Goal: Task Accomplishment & Management: Use online tool/utility

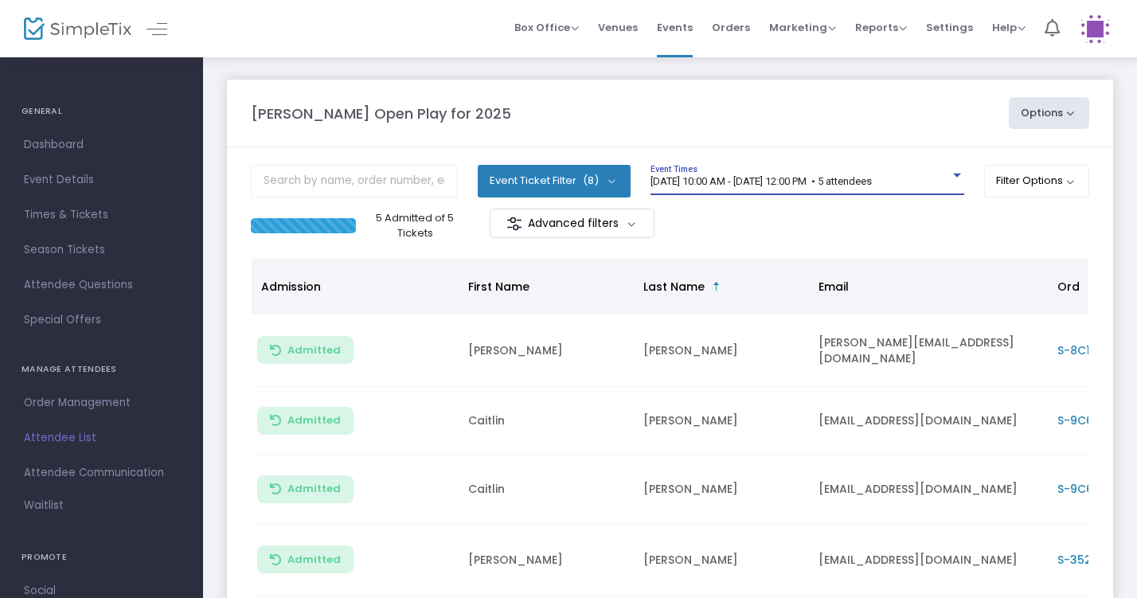
click at [734, 176] on span "[DATE] 10:00 AM - [DATE] 12:00 PM • 5 attendees" at bounding box center [760, 181] width 221 height 12
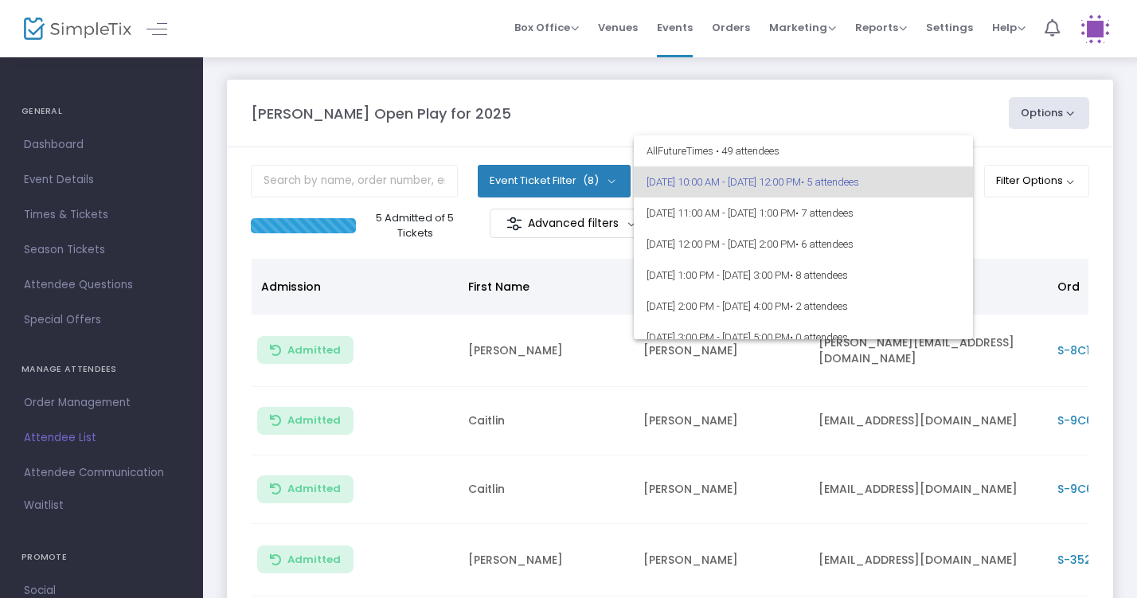
click at [461, 119] on div at bounding box center [568, 299] width 1137 height 598
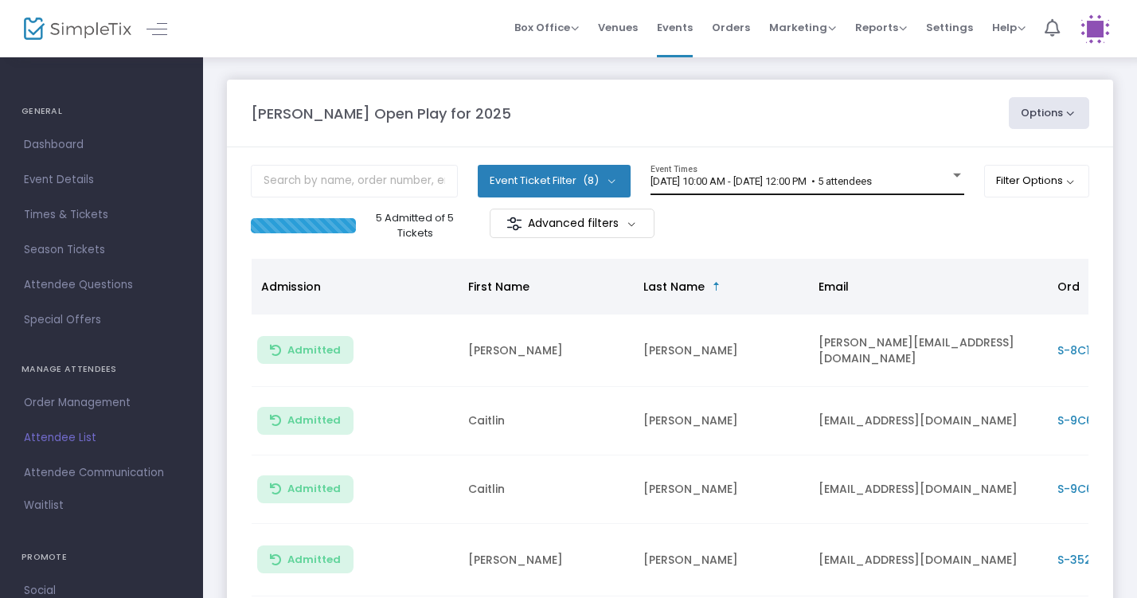
click at [953, 177] on div at bounding box center [957, 176] width 8 height 4
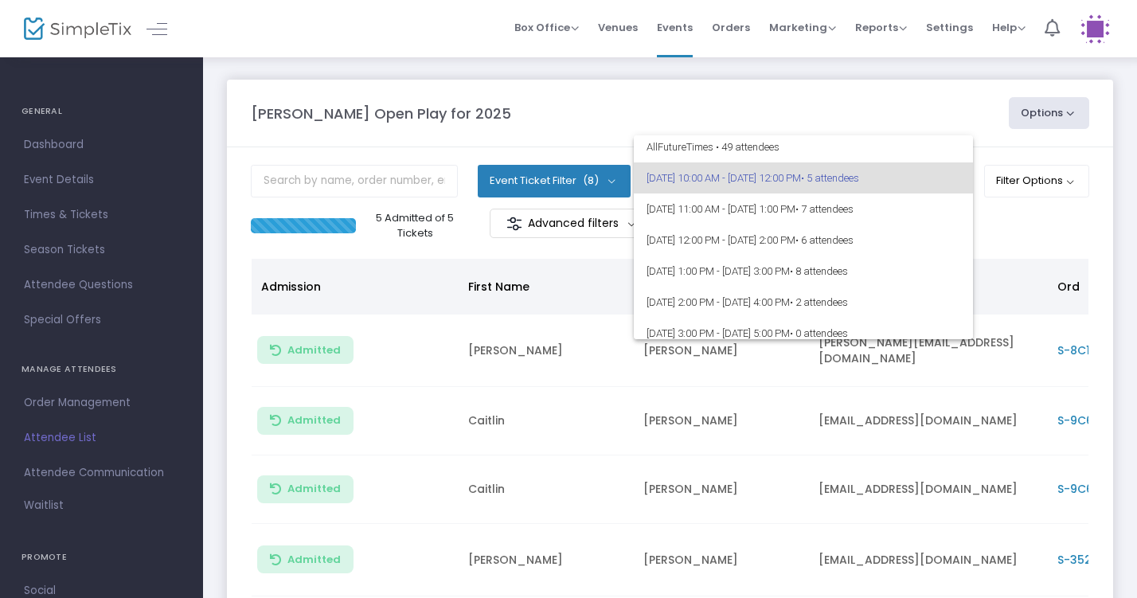
scroll to position [6, 0]
click at [921, 271] on span "8/19/2025 @ 1:00 PM - 8/19/2025 @ 3:00 PM • 8 attendees" at bounding box center [803, 269] width 314 height 31
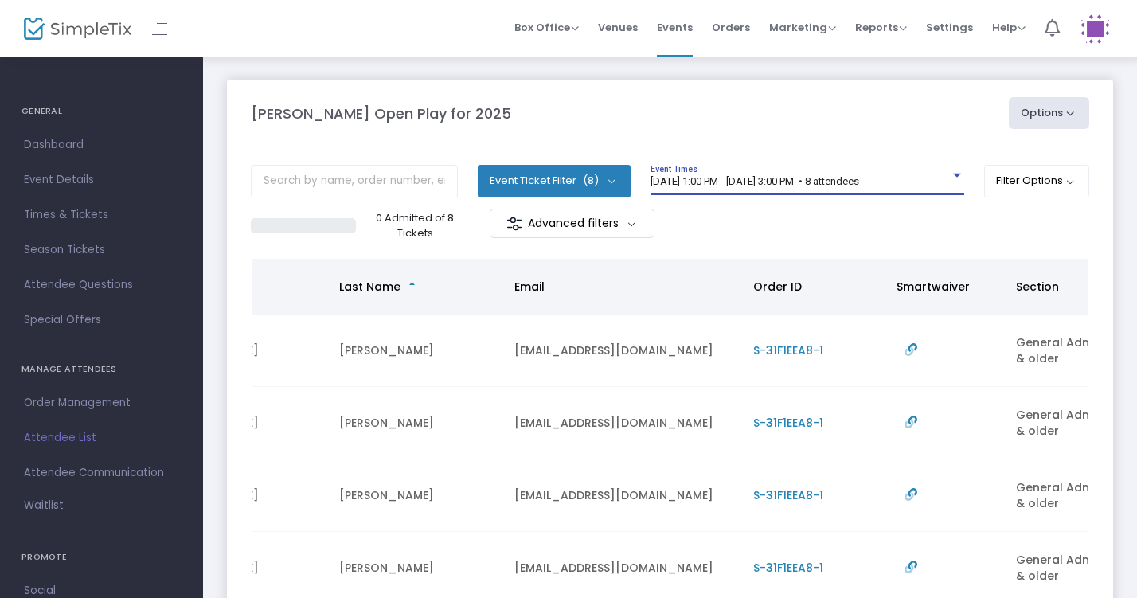
scroll to position [0, 0]
click at [934, 181] on div "8/19/2025 @ 1:00 PM - 8/19/2025 @ 3:00 PM • 8 attendees" at bounding box center [799, 182] width 299 height 12
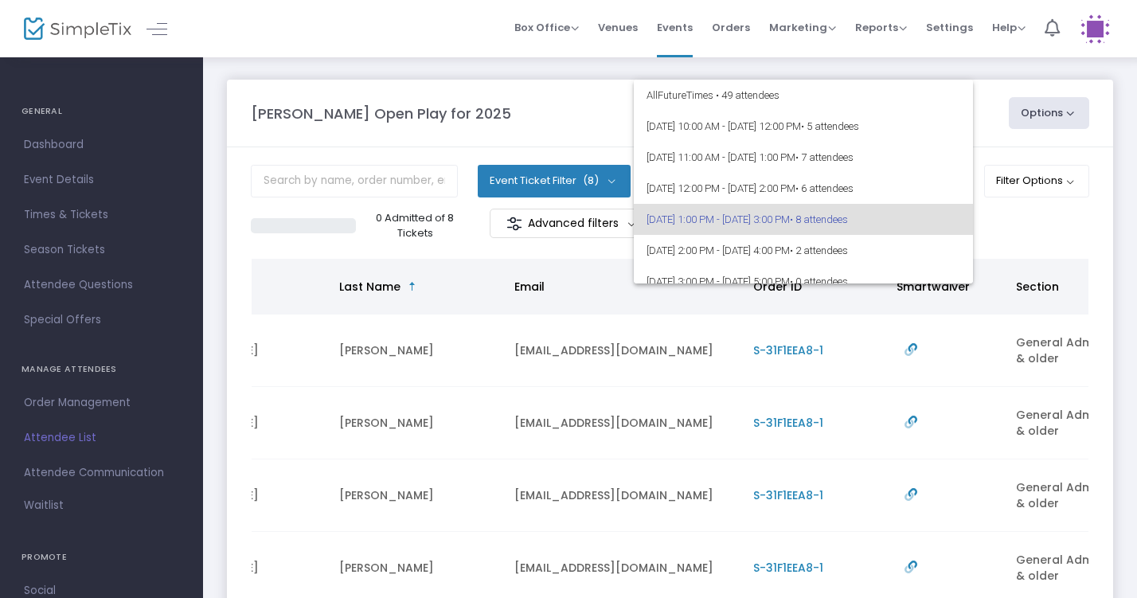
scroll to position [37, 0]
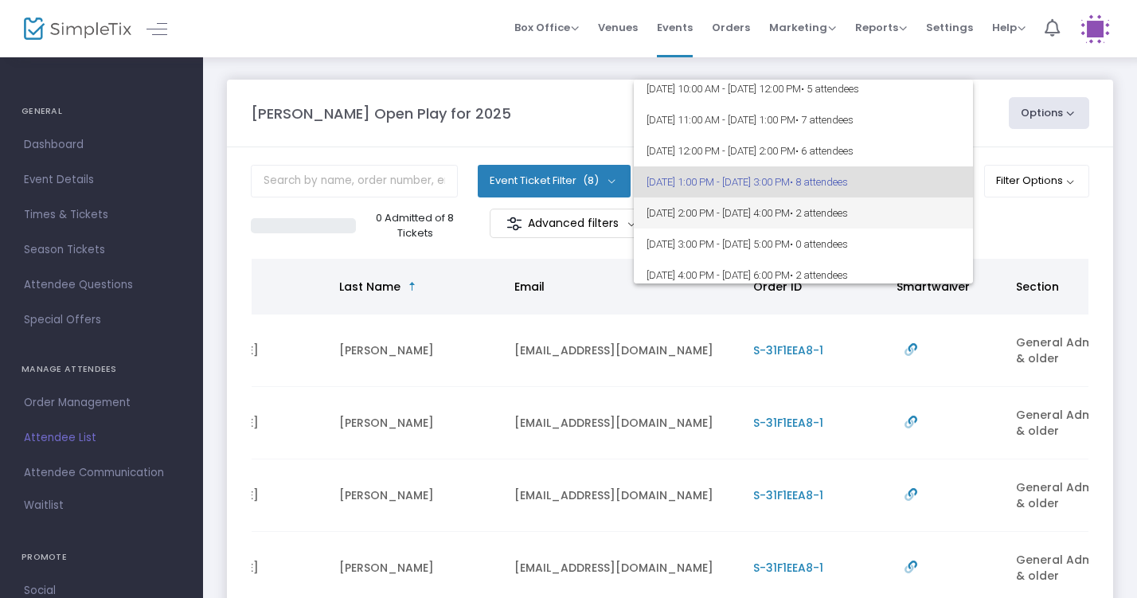
click at [926, 210] on span "8/19/2025 @ 2:00 PM - 8/19/2025 @ 4:00 PM • 2 attendees" at bounding box center [803, 212] width 314 height 31
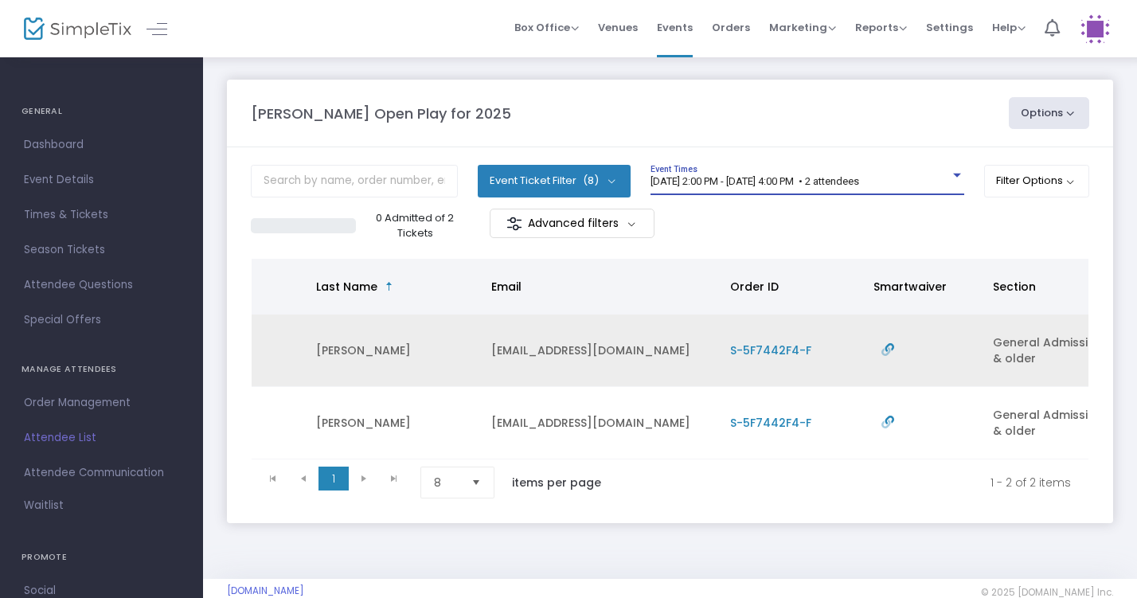
scroll to position [0, 337]
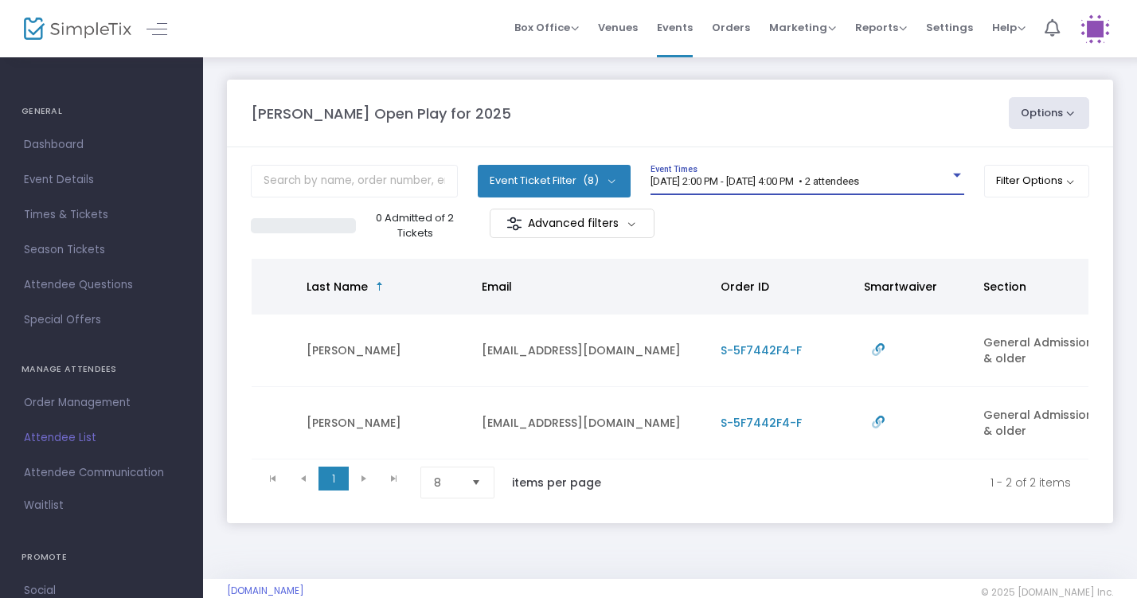
click at [928, 174] on div "8/19/2025 @ 2:00 PM - 8/19/2025 @ 4:00 PM • 2 attendees Event Times" at bounding box center [807, 180] width 314 height 30
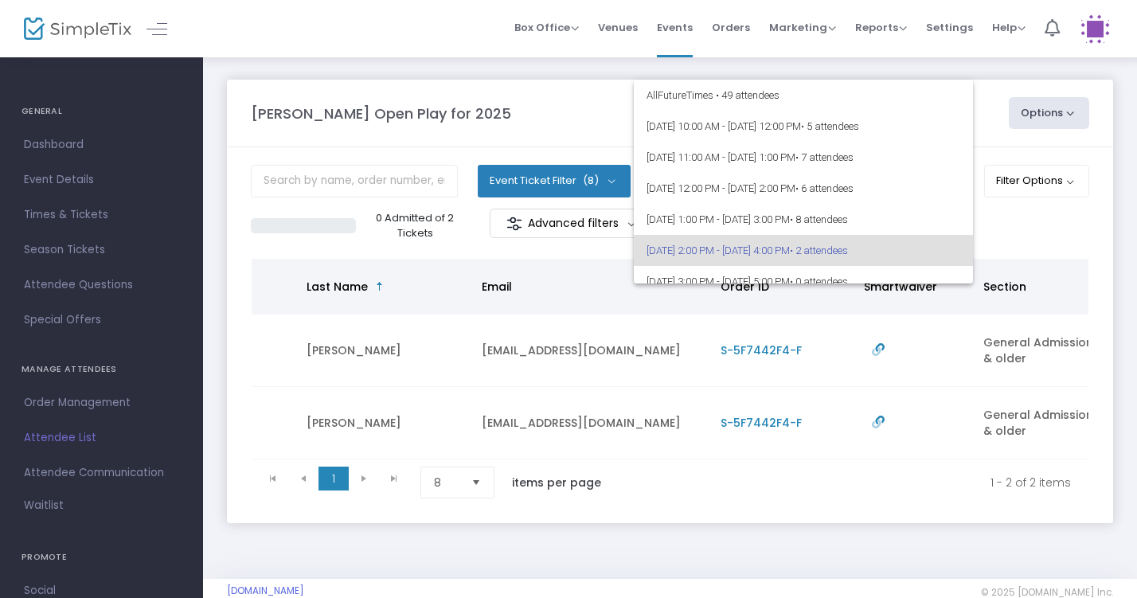
scroll to position [0, 0]
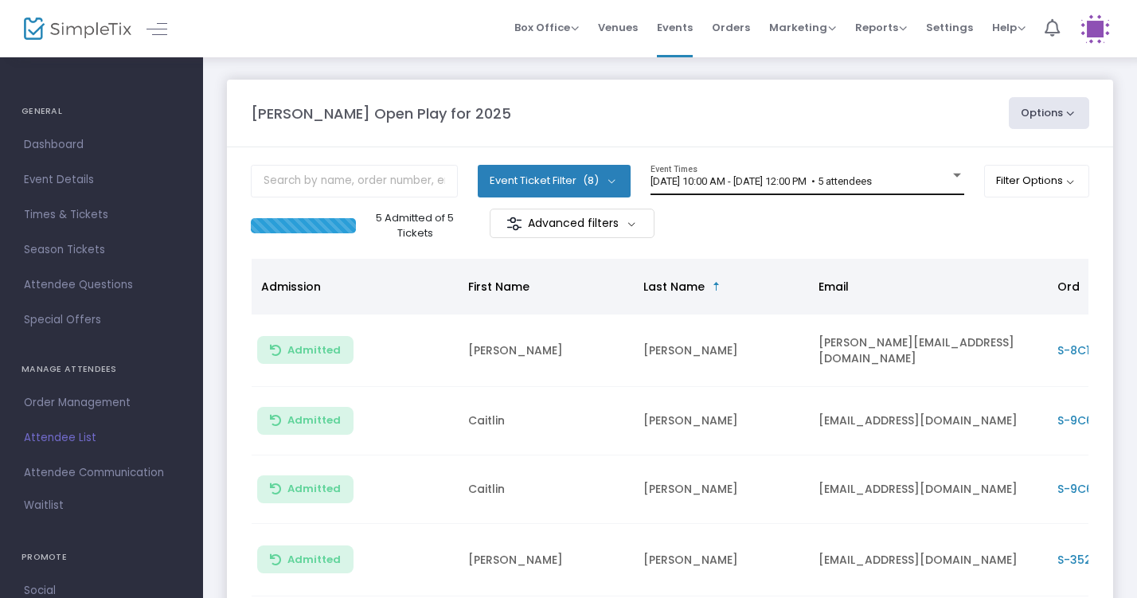
click at [787, 185] on span "[DATE] 10:00 AM - [DATE] 12:00 PM • 5 attendees" at bounding box center [760, 181] width 221 height 12
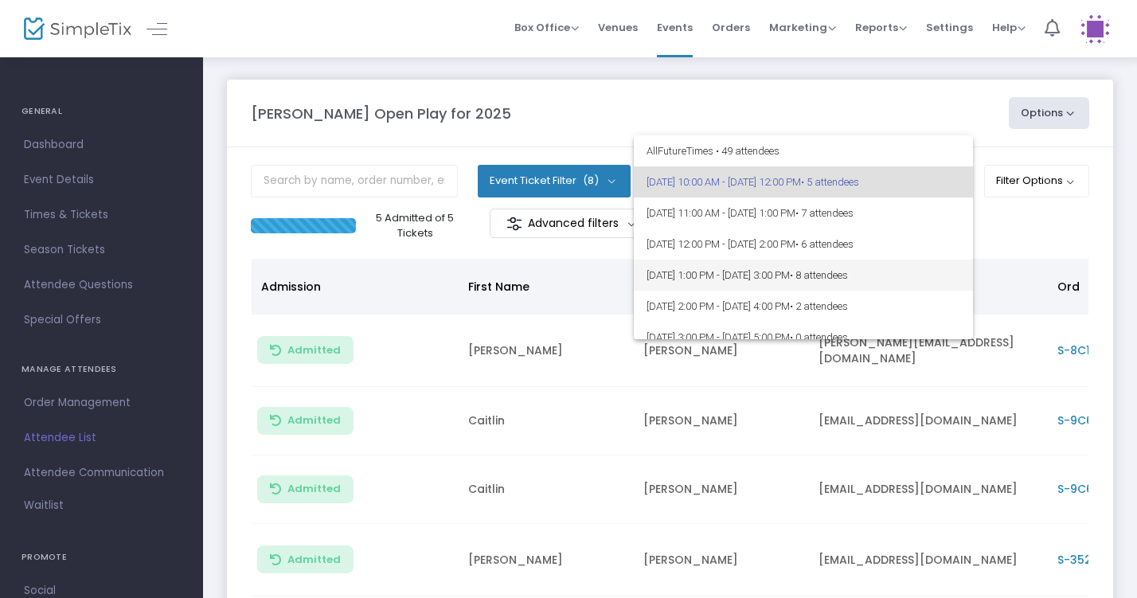
click at [805, 285] on span "8/19/2025 @ 1:00 PM - 8/19/2025 @ 3:00 PM • 8 attendees" at bounding box center [803, 274] width 314 height 31
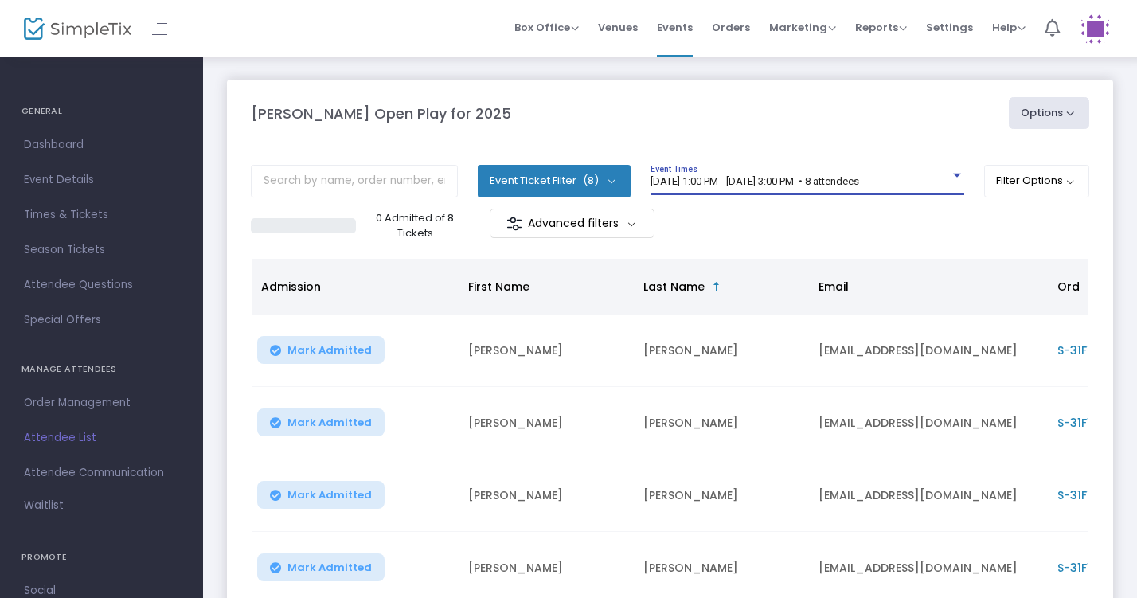
click at [859, 175] on span "8/19/2025 @ 1:00 PM - 8/19/2025 @ 3:00 PM • 8 attendees" at bounding box center [754, 181] width 209 height 12
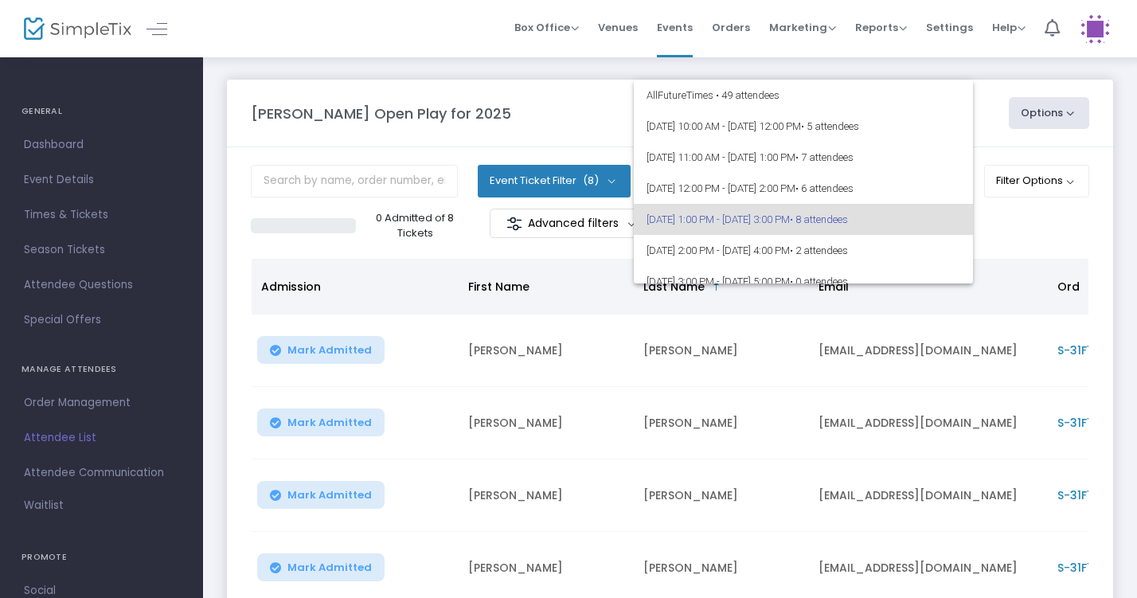
scroll to position [37, 0]
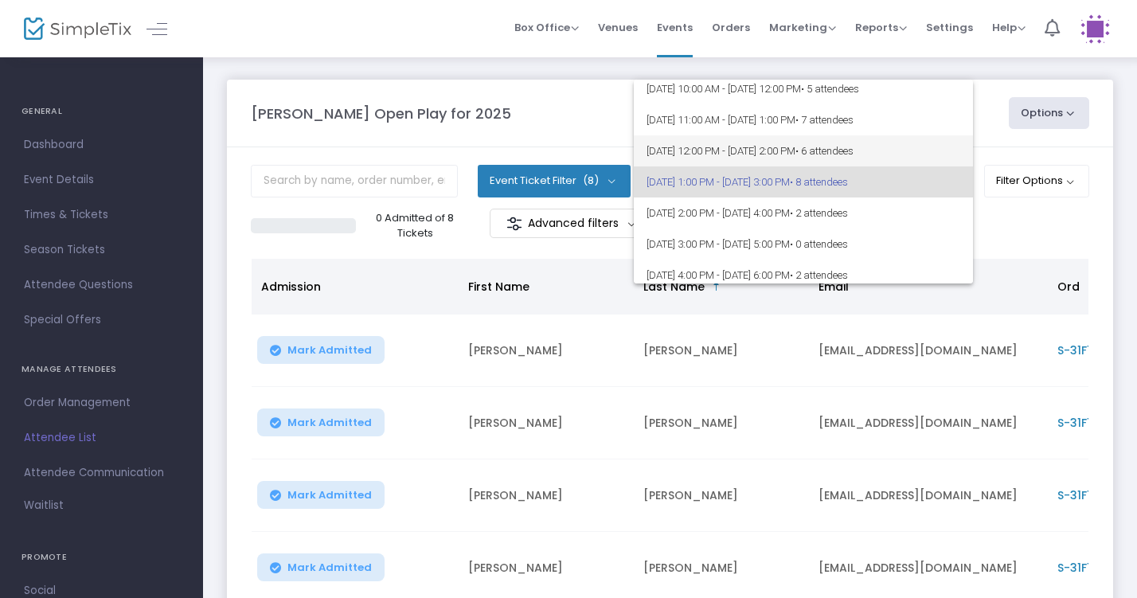
click at [860, 142] on span "8/19/2025 @ 12:00 PM - 8/19/2025 @ 2:00 PM • 6 attendees" at bounding box center [803, 150] width 314 height 31
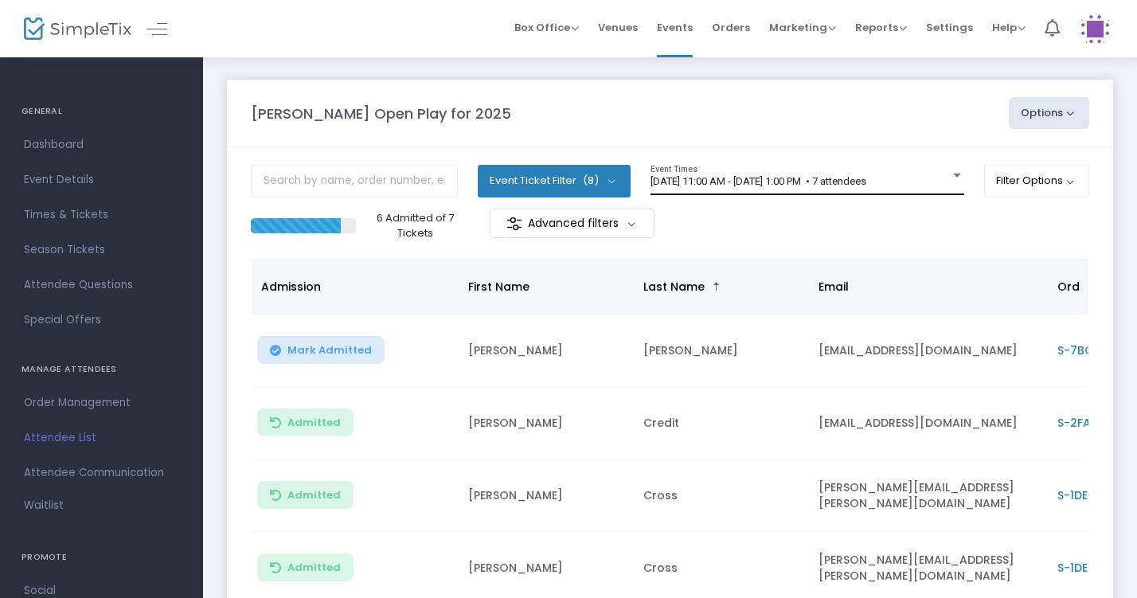
click at [942, 184] on div "8/19/2025 @ 11:00 AM - 8/19/2025 @ 1:00 PM • 7 attendees" at bounding box center [799, 182] width 299 height 12
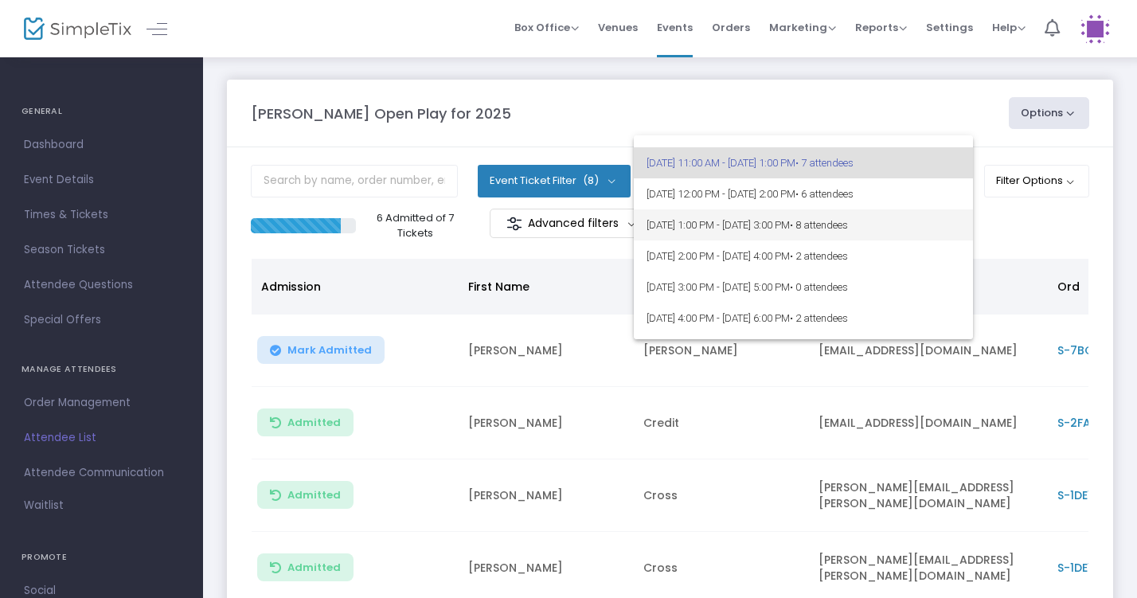
scroll to position [17, 0]
click at [907, 86] on div at bounding box center [568, 299] width 1137 height 598
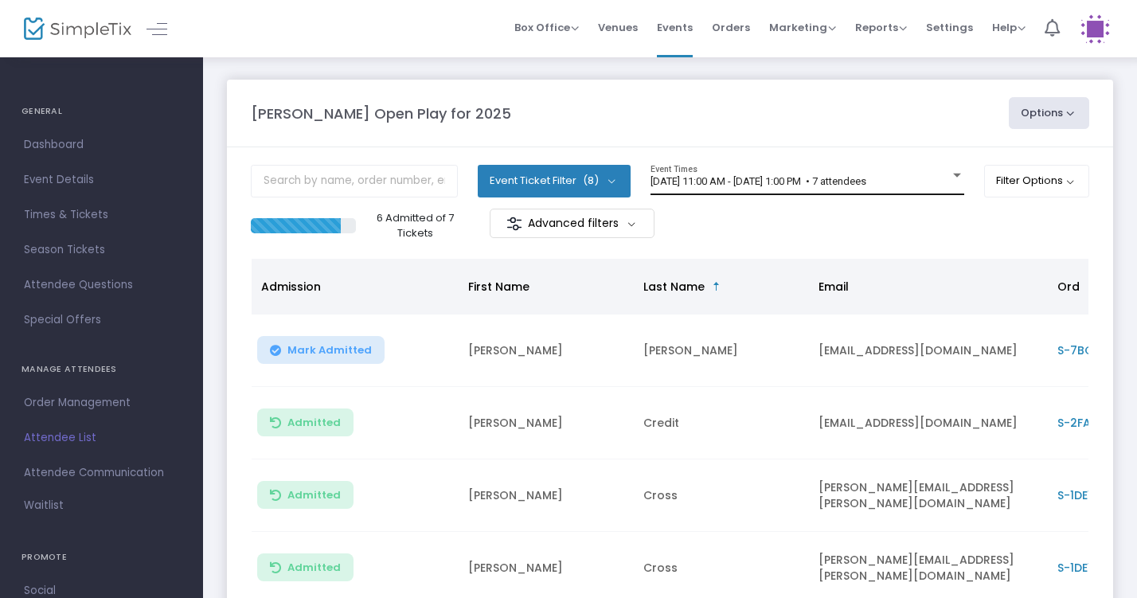
click at [884, 166] on div "8/19/2025 @ 11:00 AM - 8/19/2025 @ 1:00 PM • 7 attendees Event Times" at bounding box center [807, 180] width 314 height 30
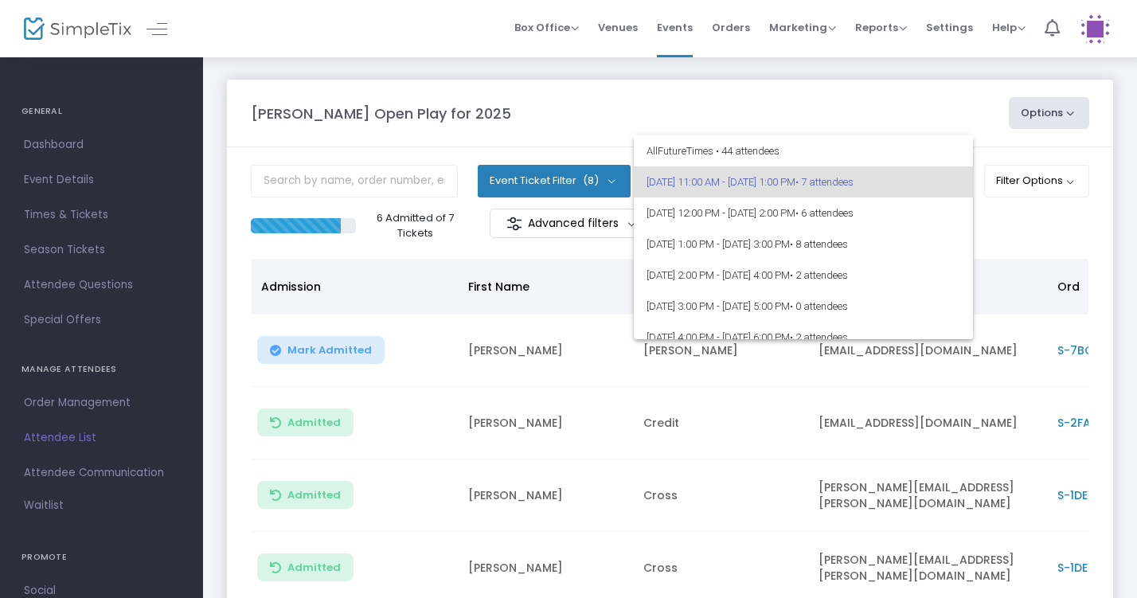
click at [843, 120] on div at bounding box center [568, 299] width 1137 height 598
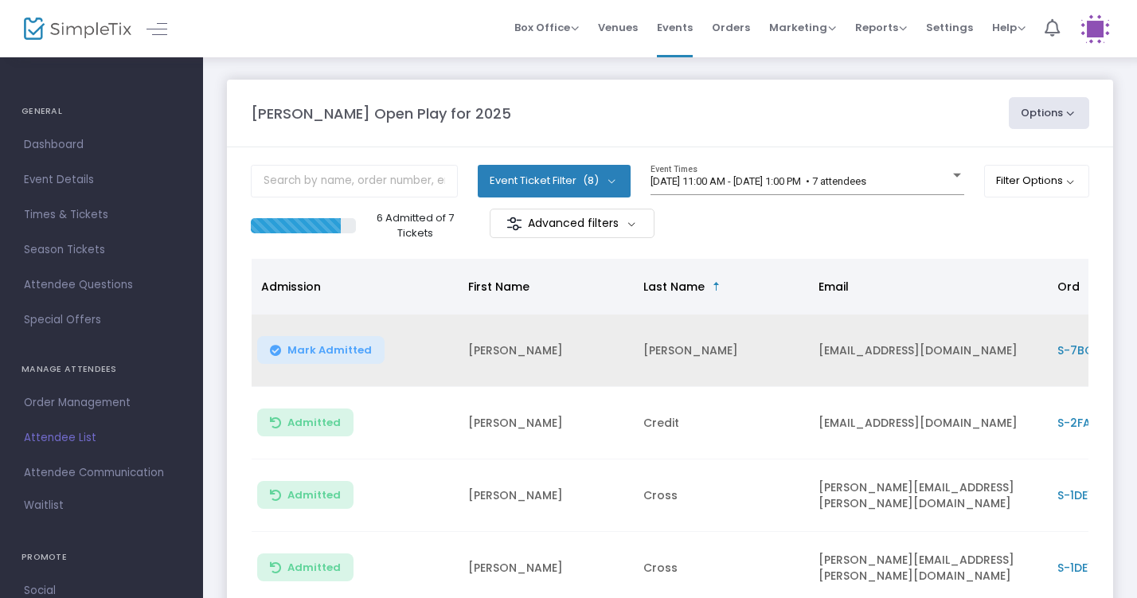
click at [325, 354] on span "Mark Admitted" at bounding box center [329, 350] width 84 height 13
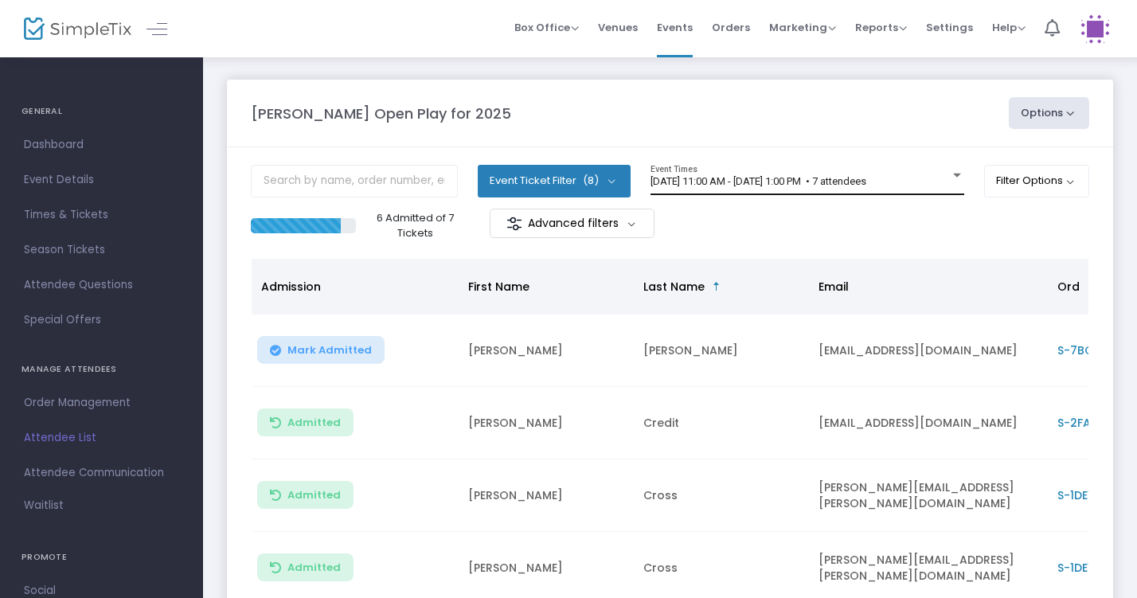
click at [891, 165] on div "8/19/2025 @ 11:00 AM - 8/19/2025 @ 1:00 PM • 7 attendees Event Times" at bounding box center [807, 180] width 314 height 30
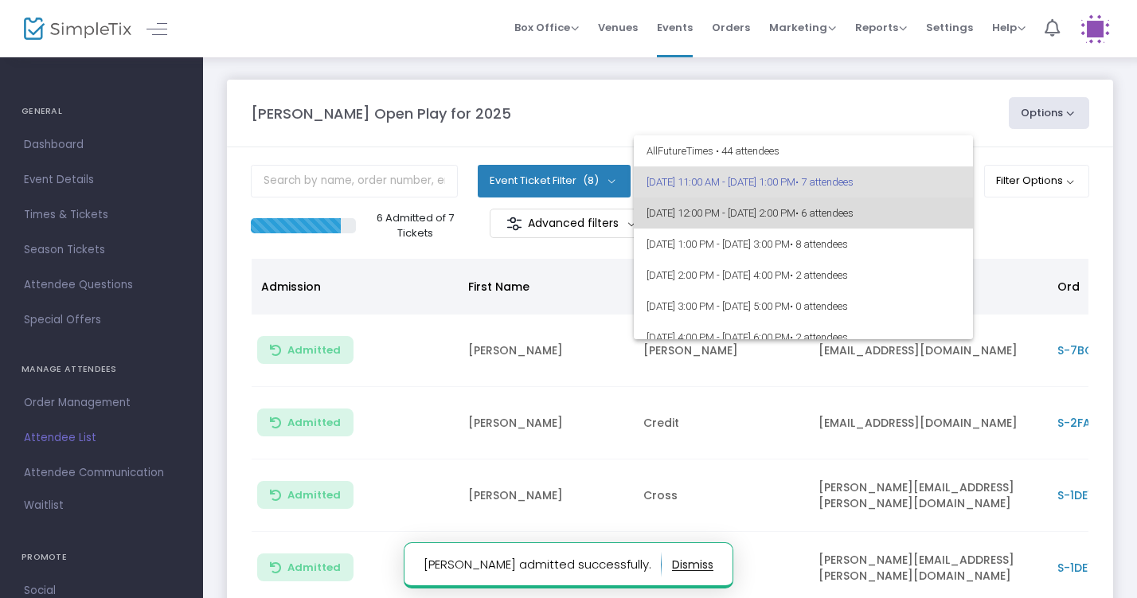
click at [853, 217] on span "• 6 attendees" at bounding box center [824, 213] width 58 height 12
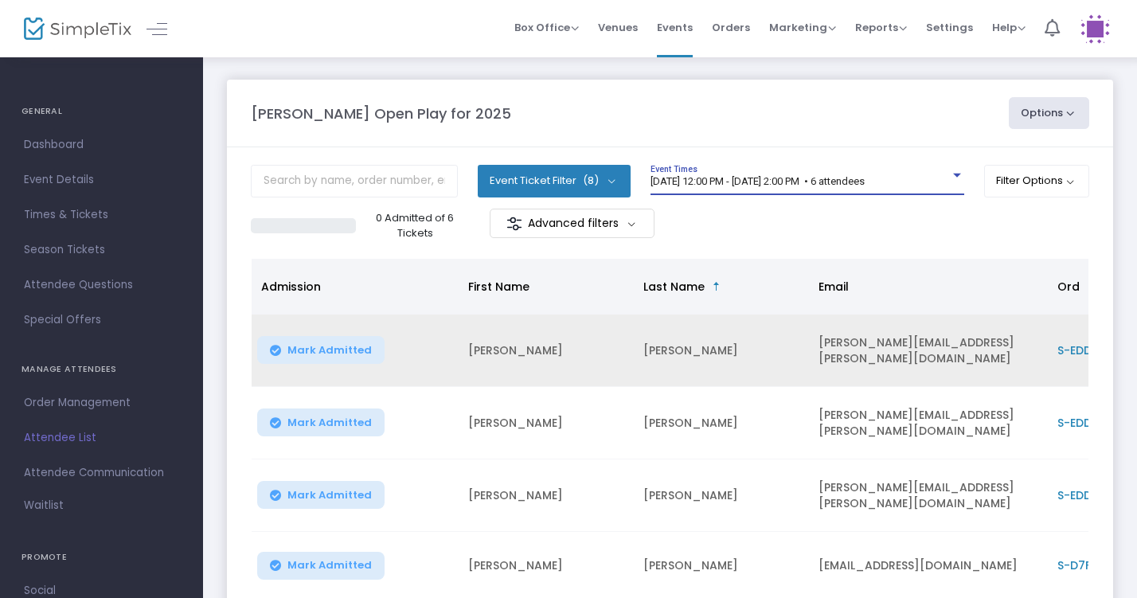
click at [366, 353] on button "Mark Admitted" at bounding box center [320, 350] width 127 height 28
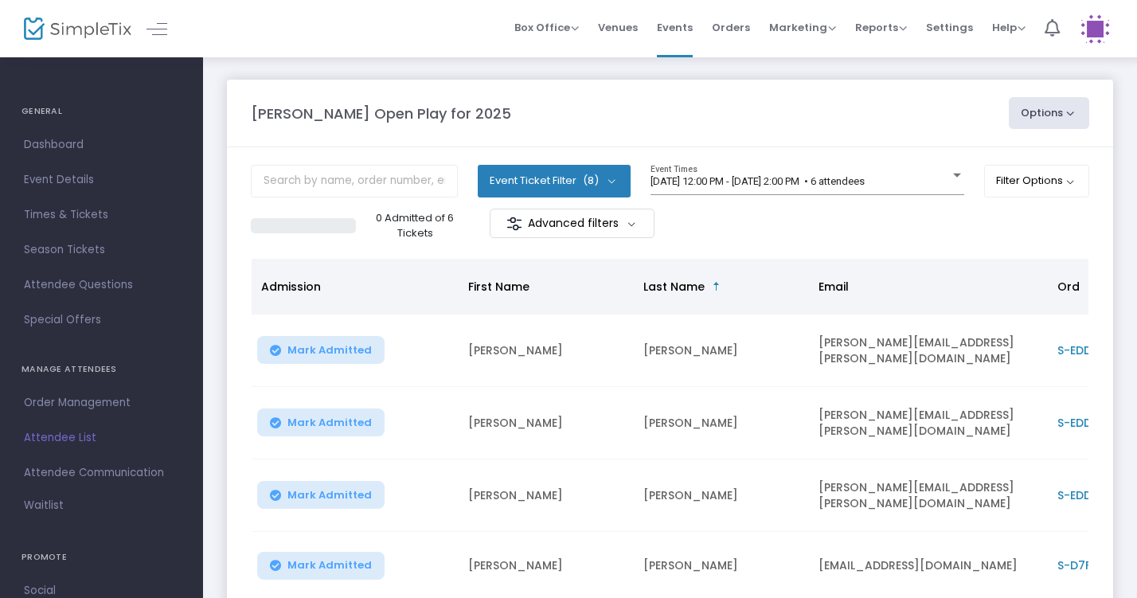
click at [330, 421] on span "Mark Admitted" at bounding box center [329, 422] width 84 height 13
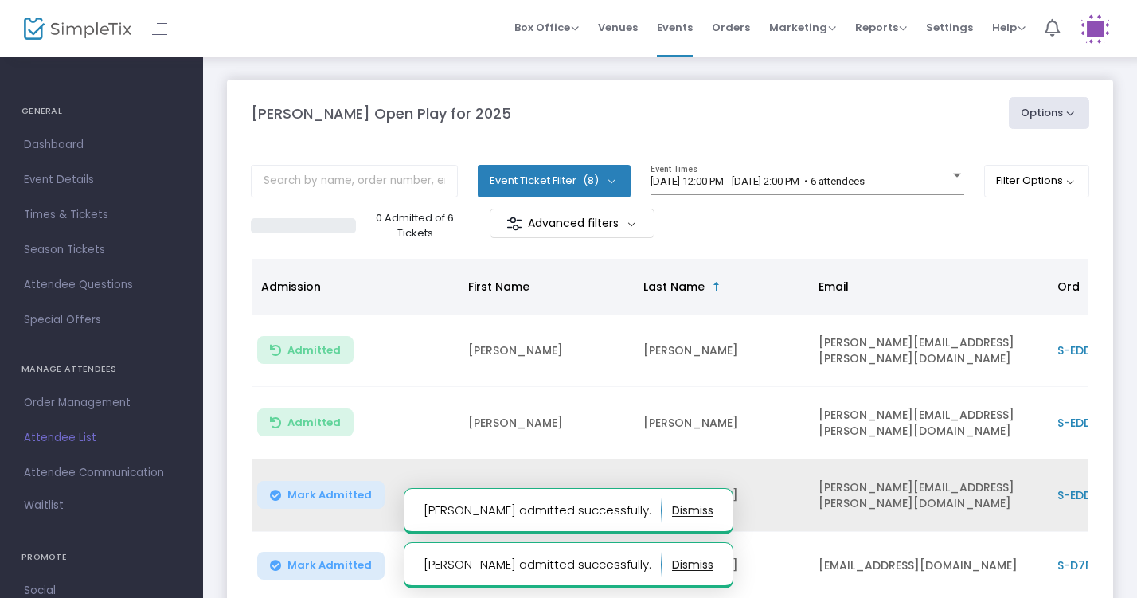
click at [336, 493] on button "Mark Admitted" at bounding box center [320, 495] width 127 height 28
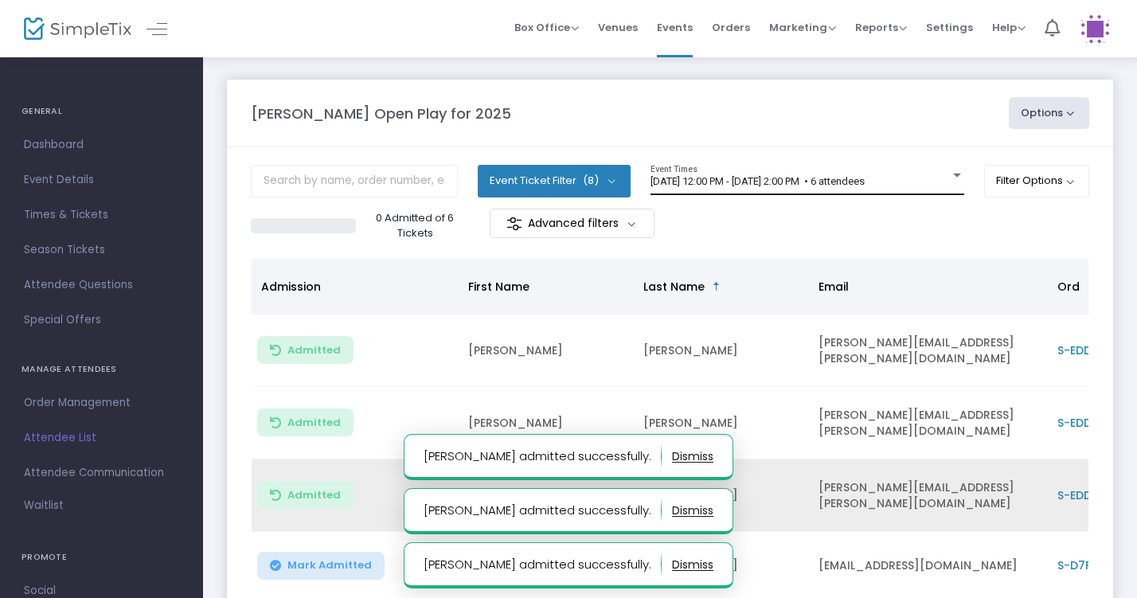
click at [735, 173] on div "8/19/2025 @ 12:00 PM - 8/19/2025 @ 2:00 PM • 6 attendees Event Times" at bounding box center [807, 180] width 314 height 30
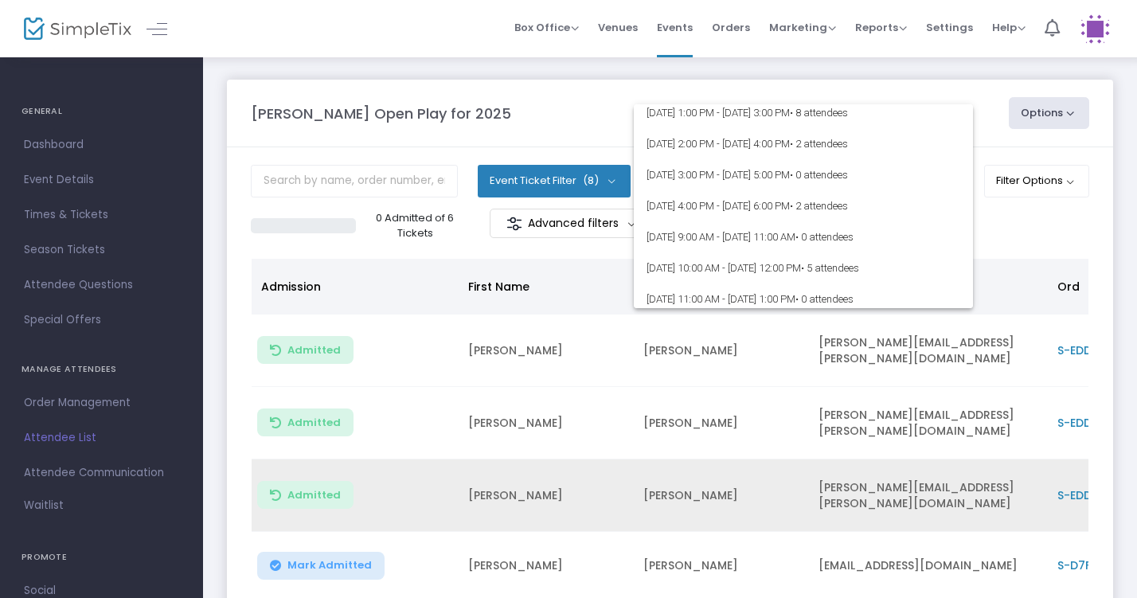
scroll to position [0, 0]
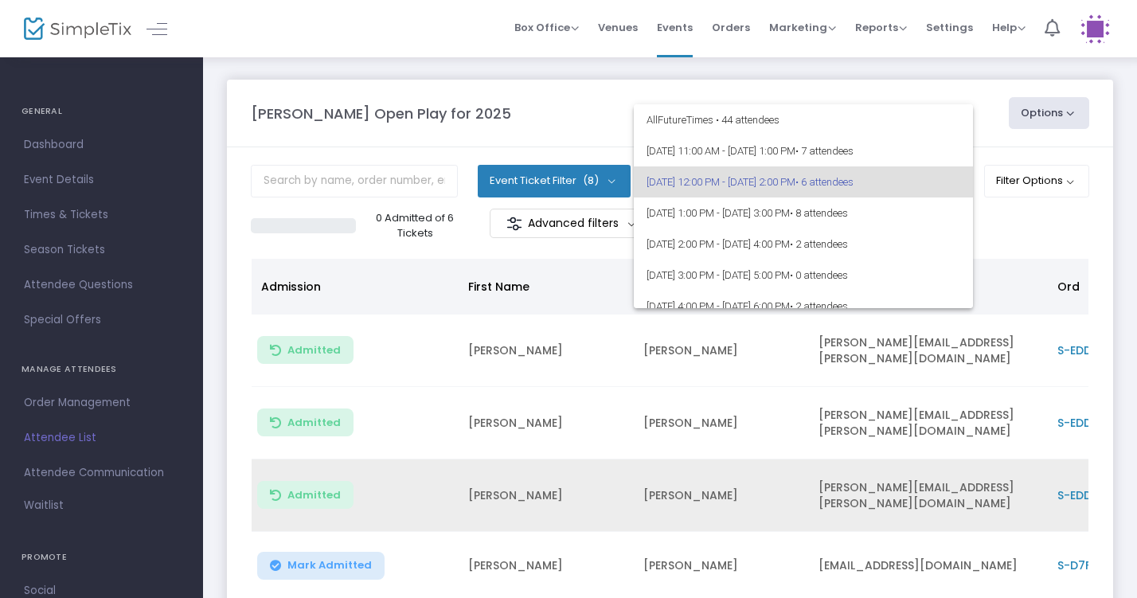
click at [936, 76] on div at bounding box center [568, 299] width 1137 height 598
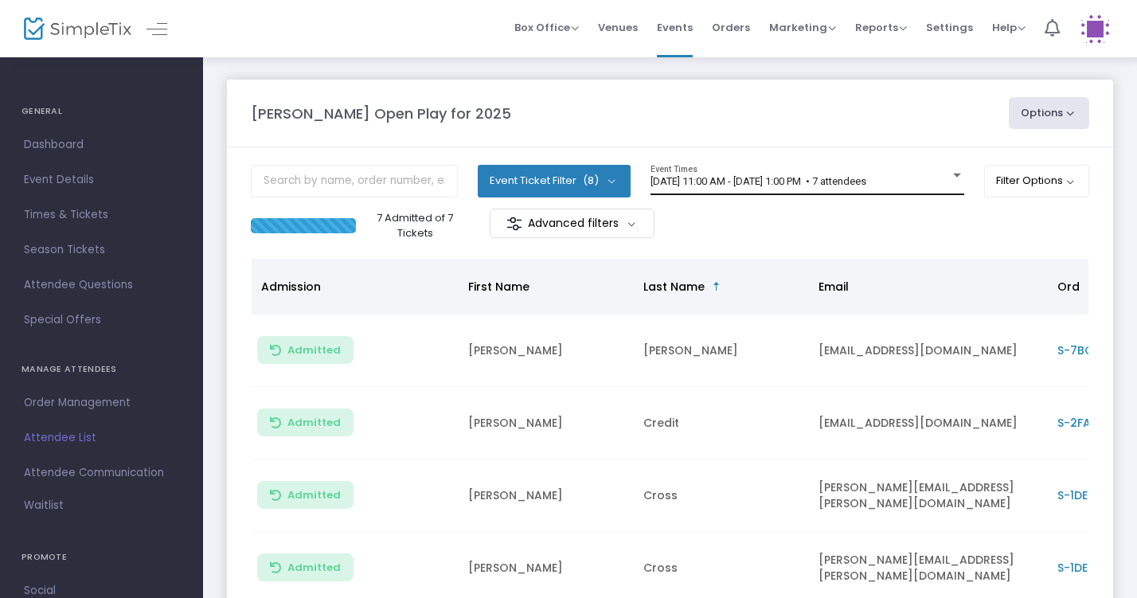
click at [797, 186] on span "[DATE] 11:00 AM - [DATE] 1:00 PM • 7 attendees" at bounding box center [758, 181] width 216 height 12
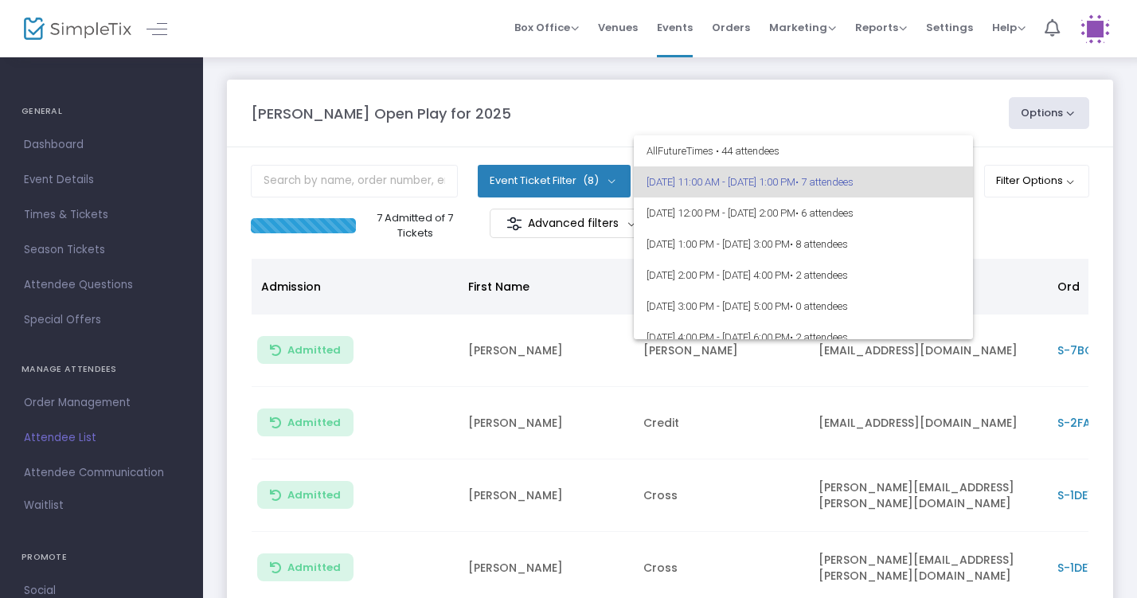
click at [571, 115] on div at bounding box center [568, 299] width 1137 height 598
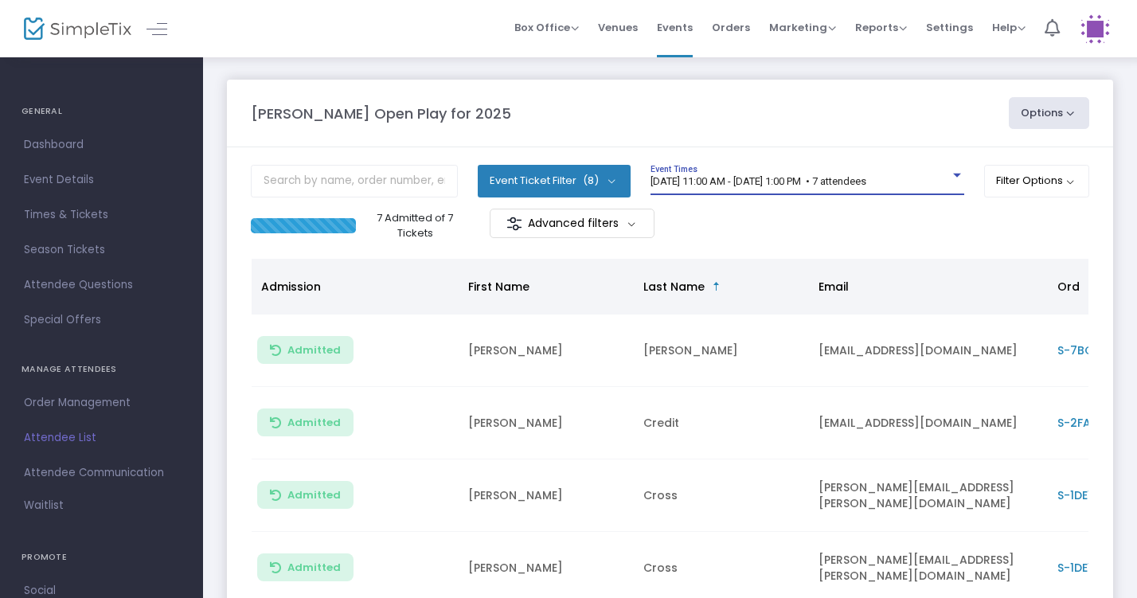
click at [866, 176] on span "[DATE] 11:00 AM - [DATE] 1:00 PM • 7 attendees" at bounding box center [758, 181] width 216 height 12
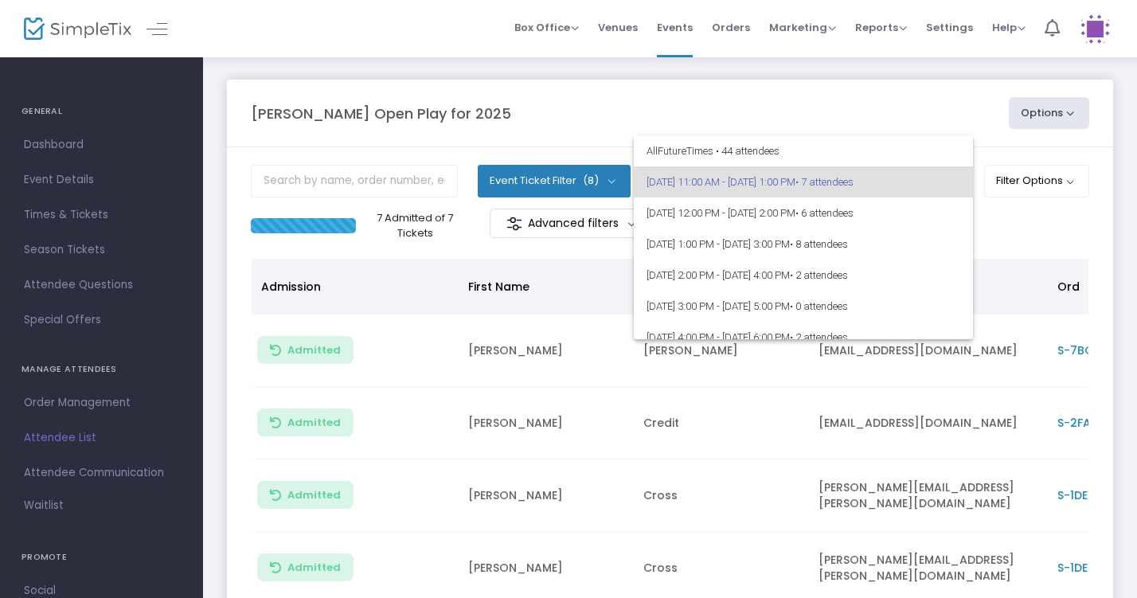
click at [891, 102] on div at bounding box center [568, 299] width 1137 height 598
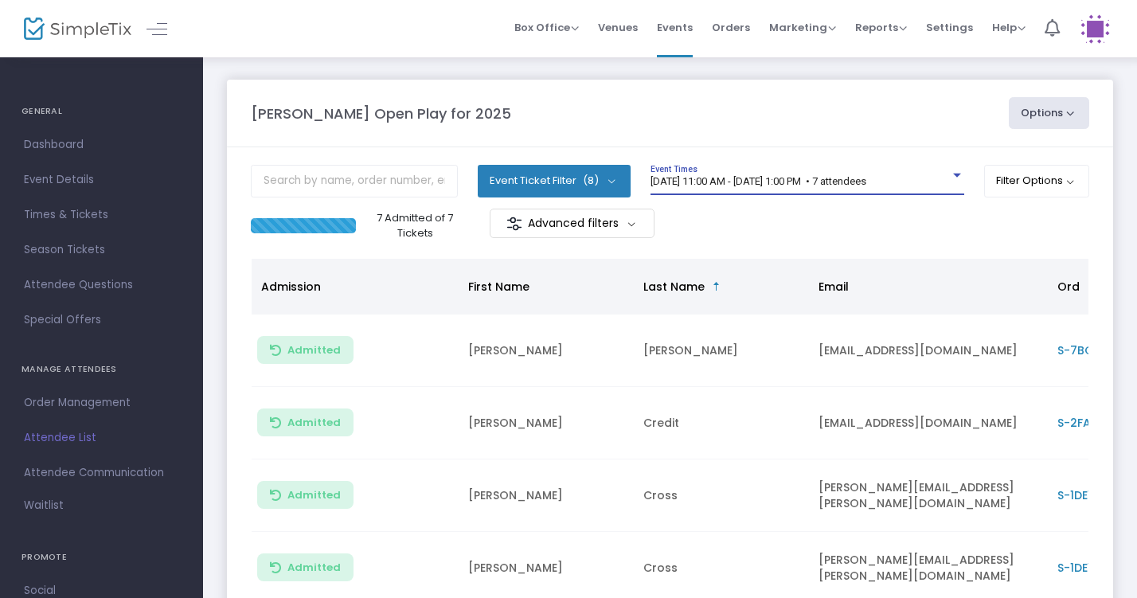
click at [854, 187] on div "[DATE] 11:00 AM - [DATE] 1:00 PM • 7 attendees" at bounding box center [799, 182] width 299 height 12
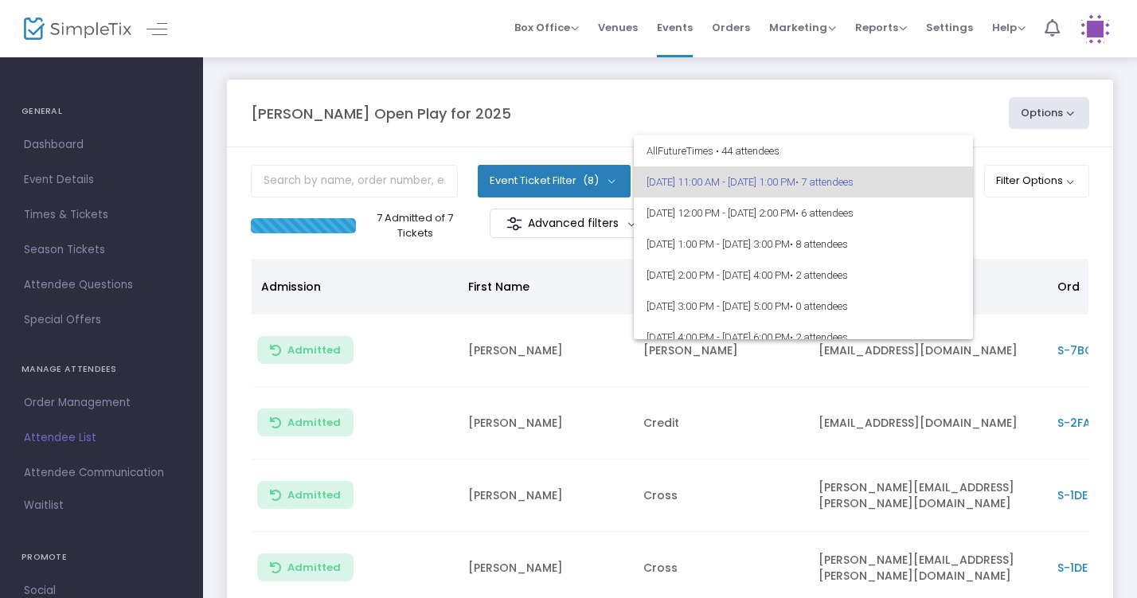
click at [894, 126] on div at bounding box center [568, 299] width 1137 height 598
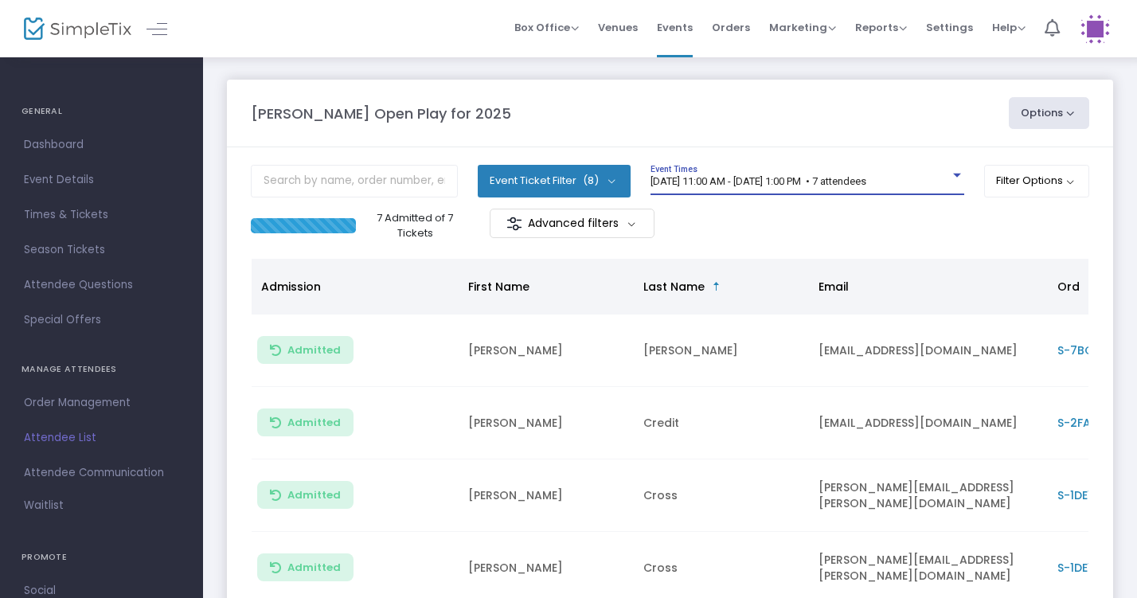
click at [866, 182] on span "[DATE] 11:00 AM - [DATE] 1:00 PM • 7 attendees" at bounding box center [758, 181] width 216 height 12
click at [851, 172] on div "[DATE] 11:00 AM - [DATE] 1:00 PM • 7 attendees Event Times" at bounding box center [807, 180] width 314 height 30
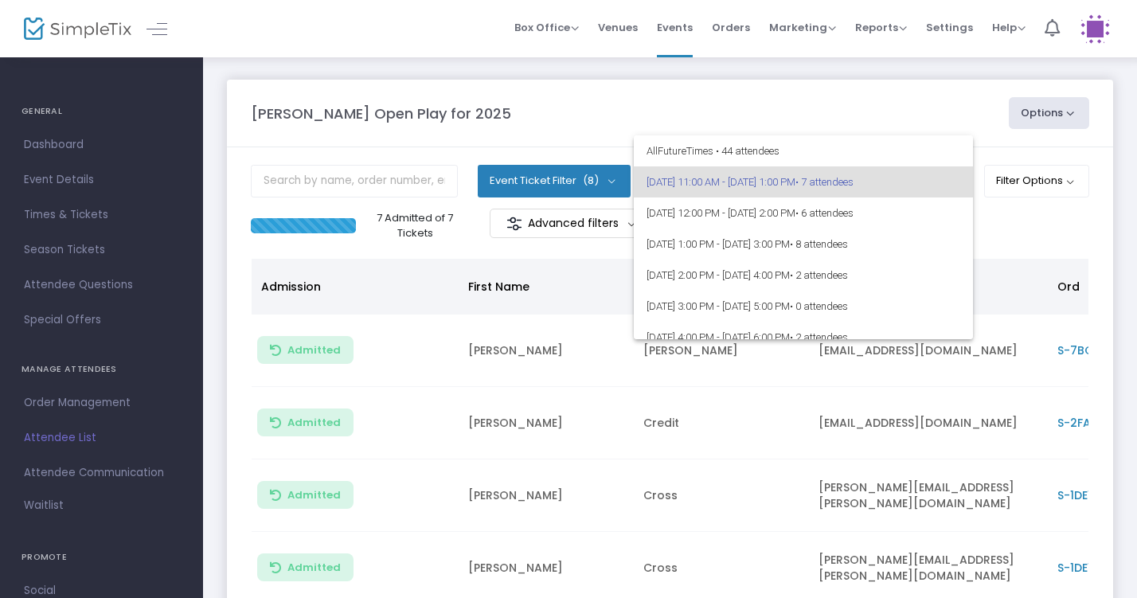
click at [909, 96] on div at bounding box center [568, 299] width 1137 height 598
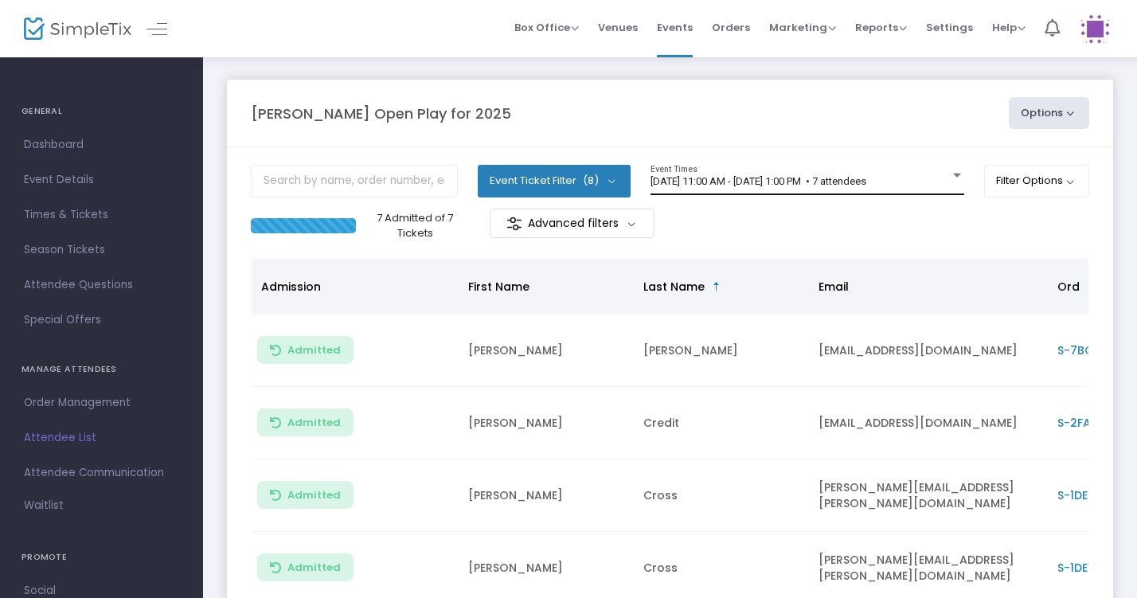
click at [864, 174] on div "[DATE] 11:00 AM - [DATE] 1:00 PM • 7 attendees Event Times" at bounding box center [807, 180] width 314 height 30
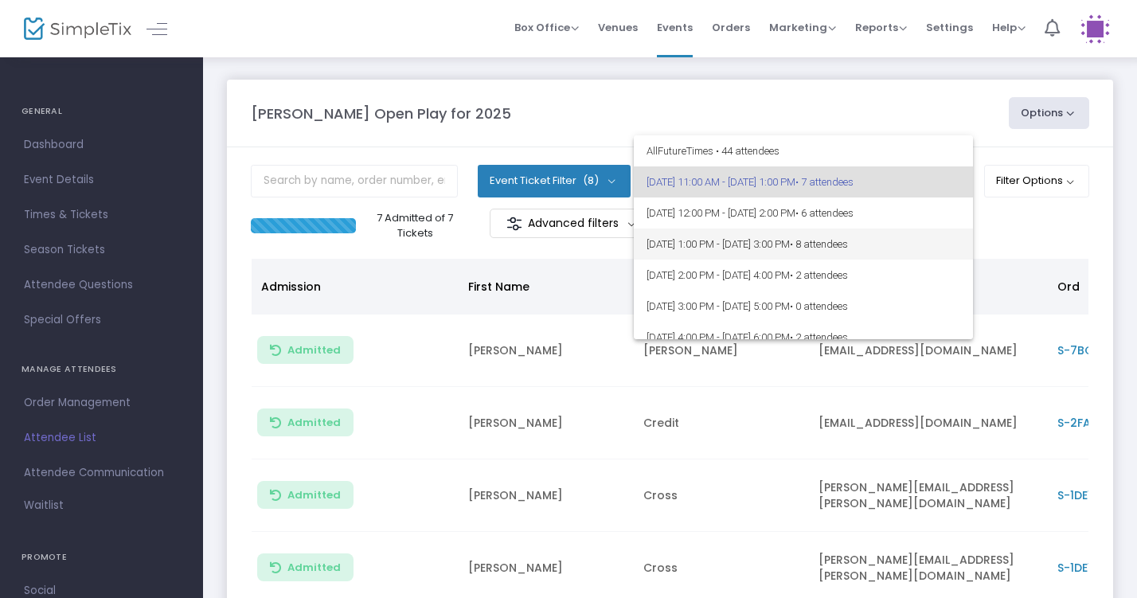
click at [848, 247] on span "• 8 attendees" at bounding box center [819, 244] width 58 height 12
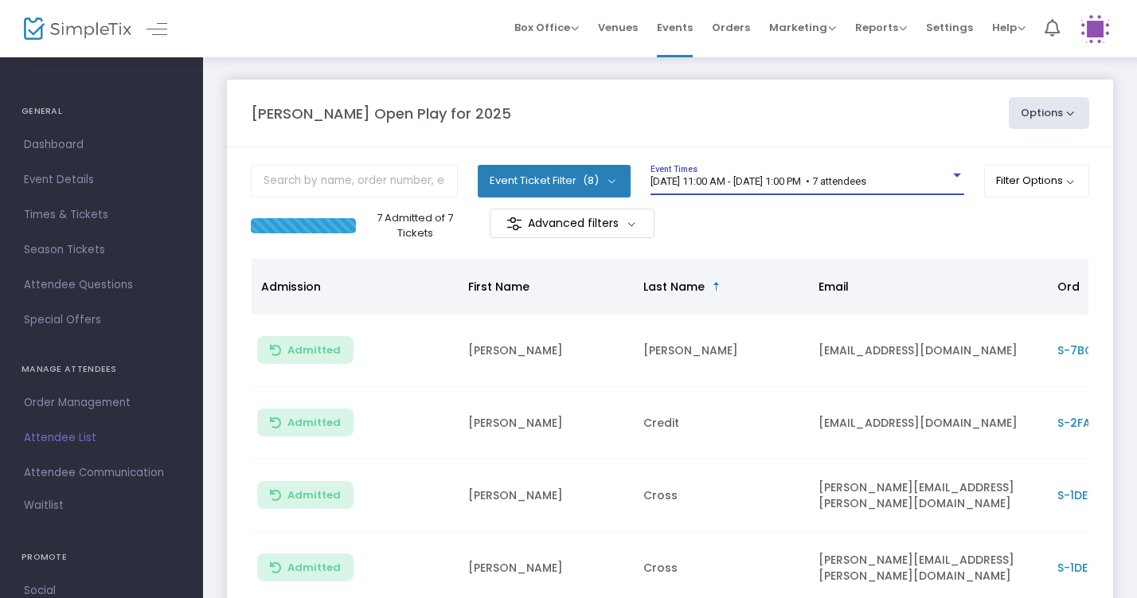
click at [793, 183] on span "[DATE] 11:00 AM - [DATE] 1:00 PM • 7 attendees" at bounding box center [758, 181] width 216 height 12
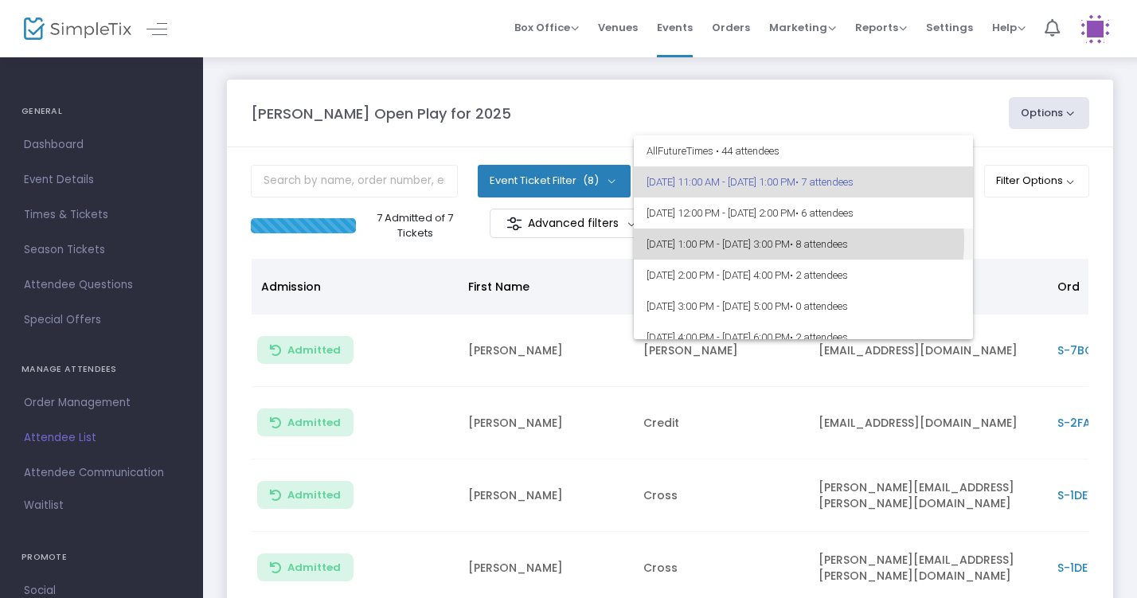
click at [790, 241] on span "[DATE] 1:00 PM - [DATE] 3:00 PM • 8 attendees" at bounding box center [803, 243] width 314 height 31
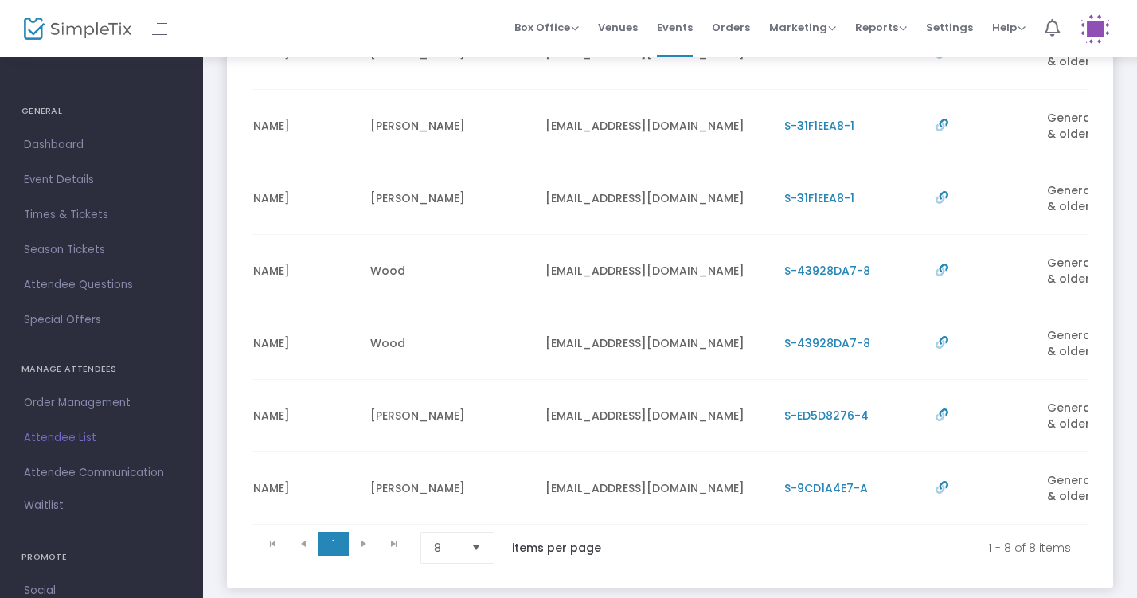
scroll to position [374, 0]
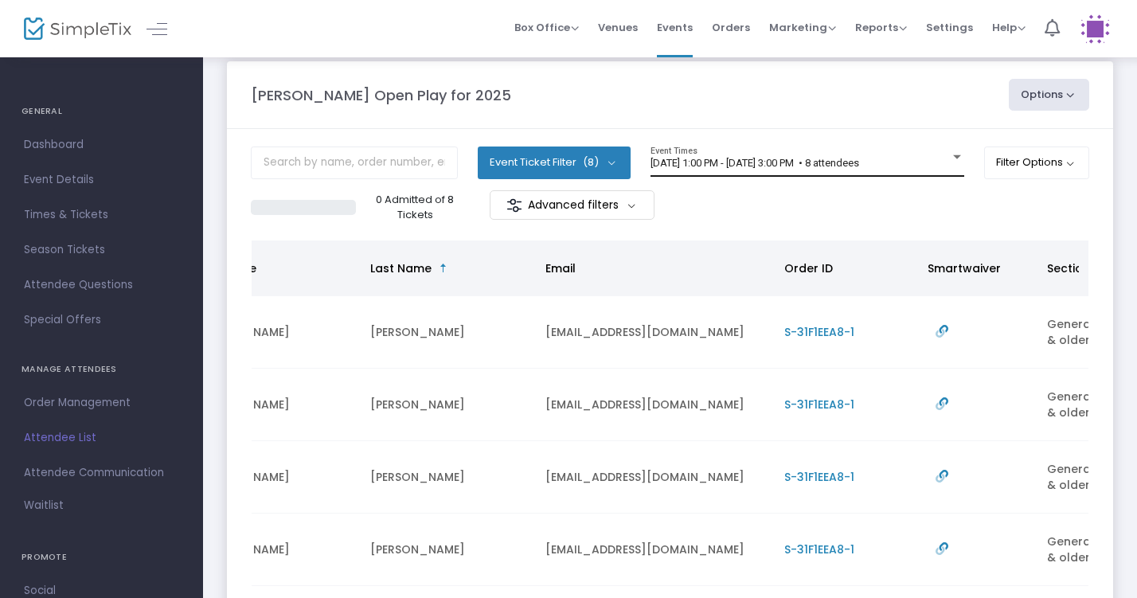
click at [859, 166] on span "[DATE] 1:00 PM - [DATE] 3:00 PM • 8 attendees" at bounding box center [754, 163] width 209 height 12
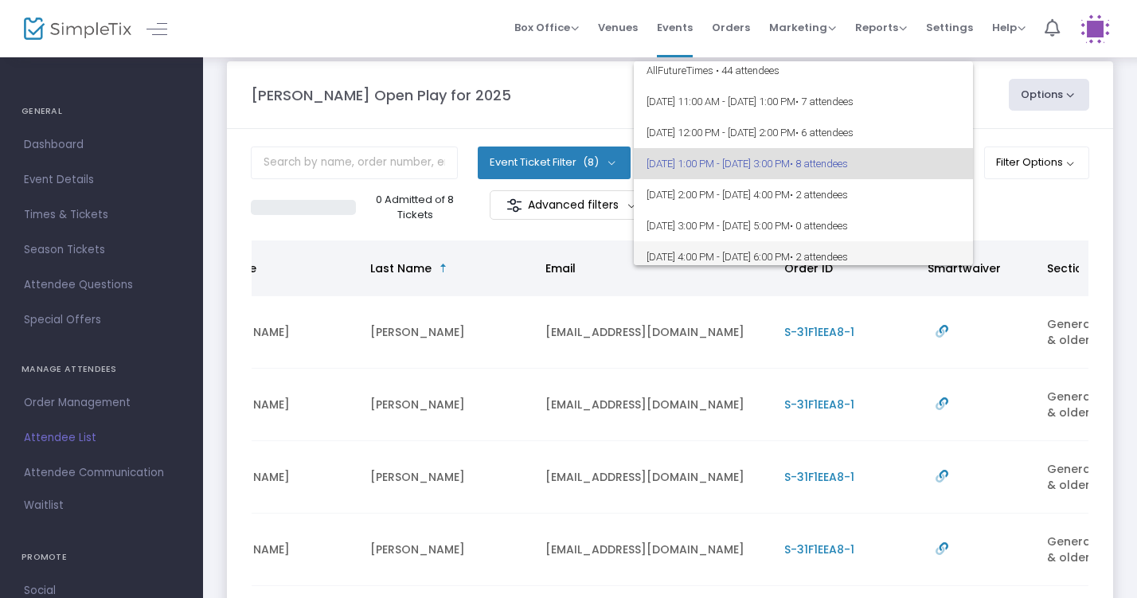
click at [858, 246] on span "[DATE] 4:00 PM - [DATE] 6:00 PM • 2 attendees" at bounding box center [803, 256] width 314 height 31
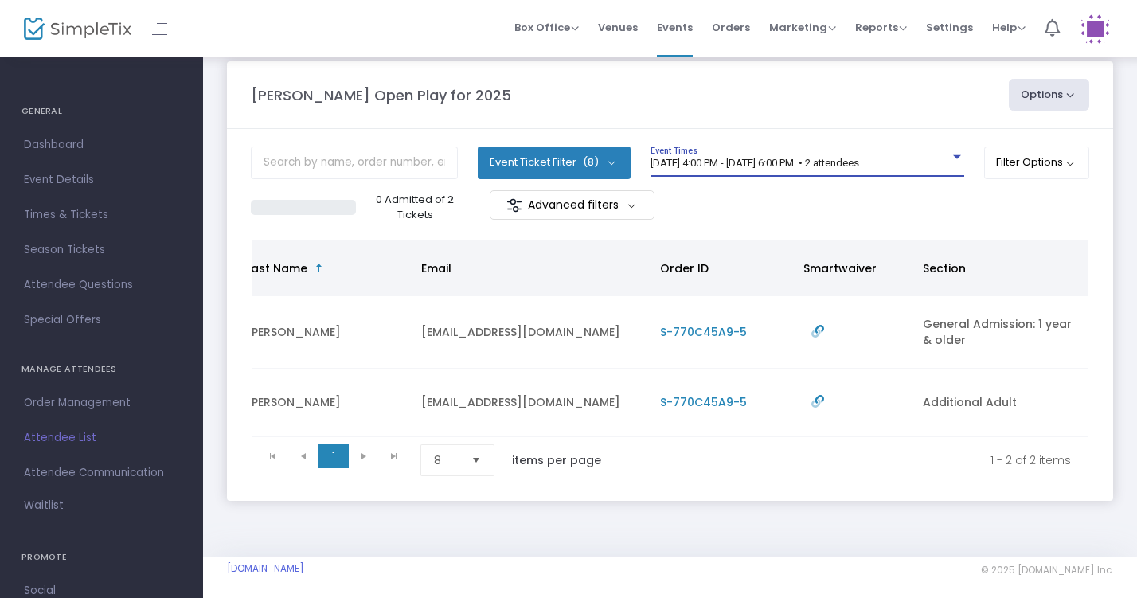
click at [859, 158] on span "[DATE] 4:00 PM - [DATE] 6:00 PM • 2 attendees" at bounding box center [754, 163] width 209 height 12
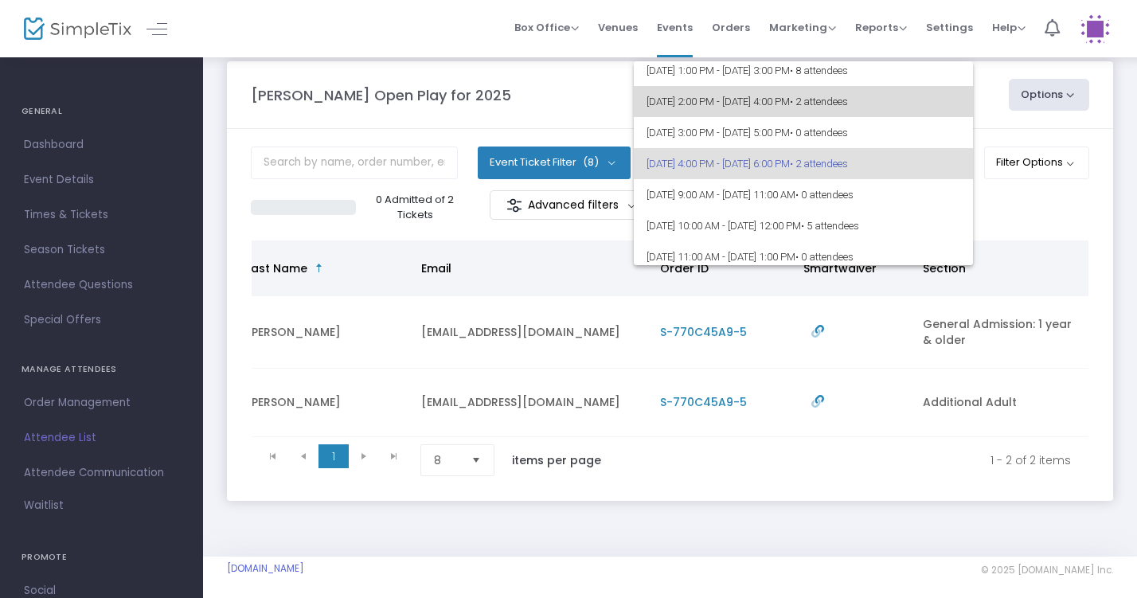
click at [848, 99] on span "• 2 attendees" at bounding box center [819, 102] width 58 height 12
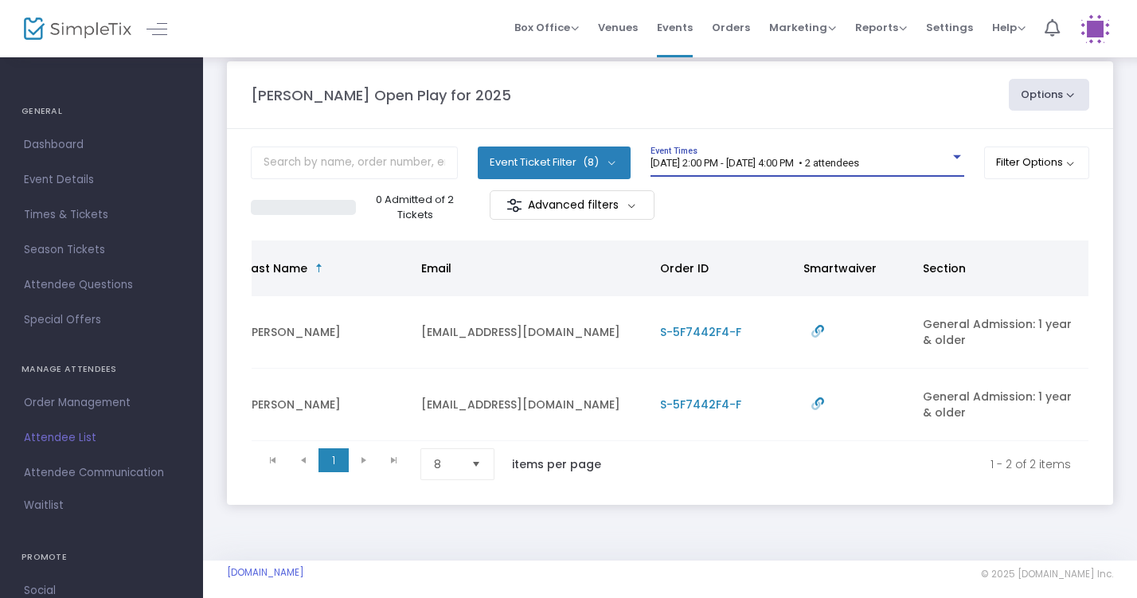
click at [847, 161] on span "[DATE] 2:00 PM - [DATE] 4:00 PM • 2 attendees" at bounding box center [754, 163] width 209 height 12
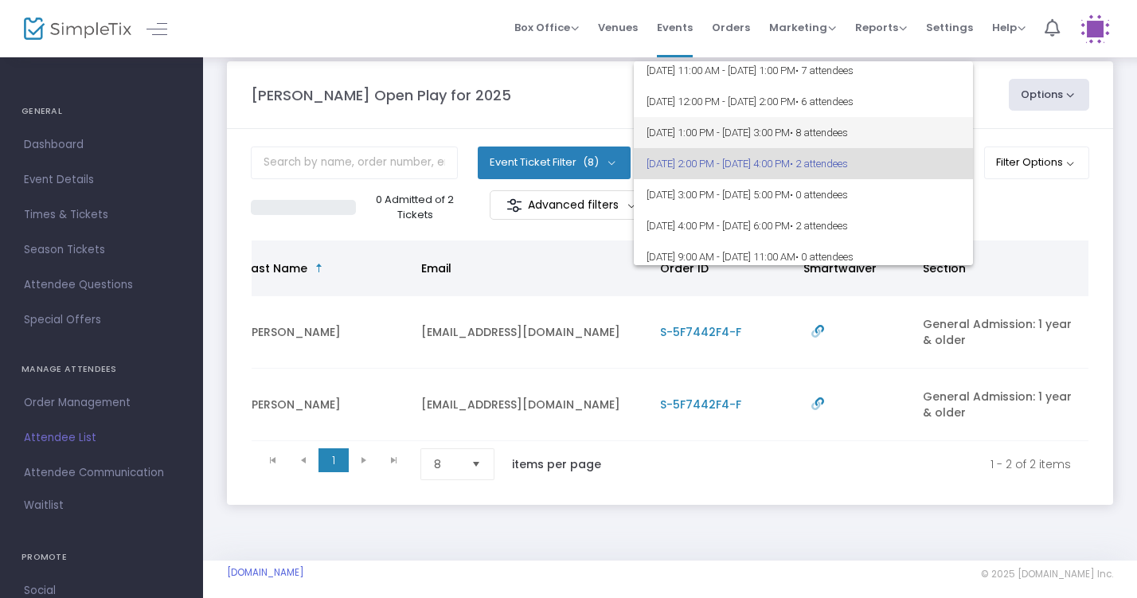
click at [854, 131] on span "[DATE] 1:00 PM - [DATE] 3:00 PM • 8 attendees" at bounding box center [803, 132] width 314 height 31
